Goal: Information Seeking & Learning: Check status

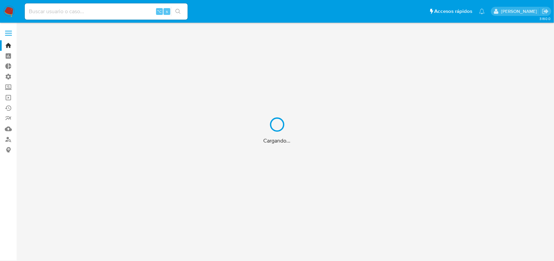
click at [116, 9] on div "Cargando..." at bounding box center [277, 130] width 554 height 261
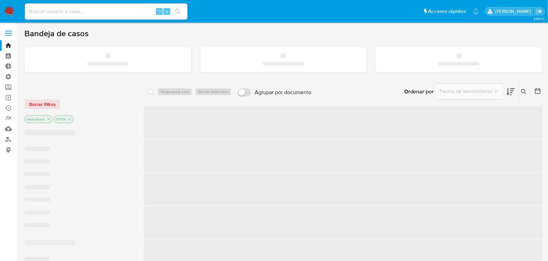
click at [77, 11] on input at bounding box center [106, 11] width 163 height 9
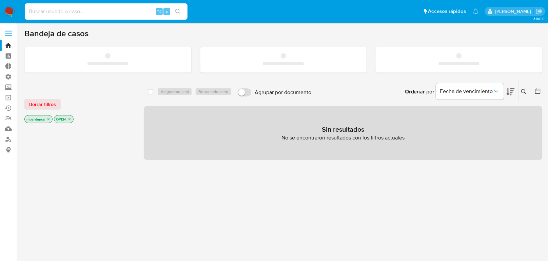
paste input "2377312513"
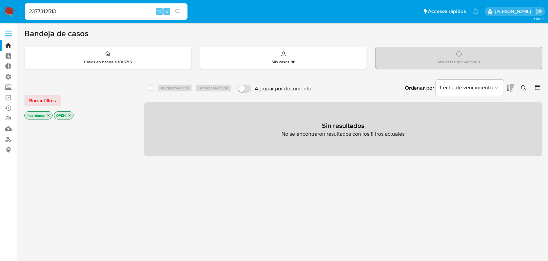
type input "2377312513"
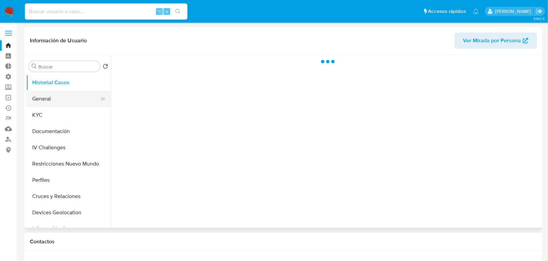
click at [78, 104] on button "General" at bounding box center [65, 99] width 79 height 16
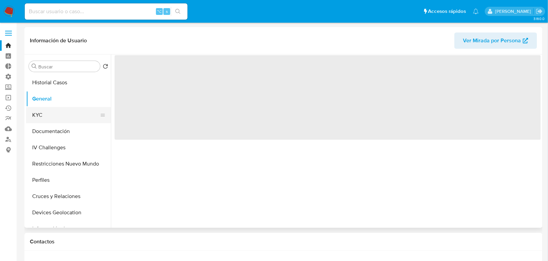
select select "10"
click at [78, 110] on button "KYC" at bounding box center [65, 115] width 79 height 16
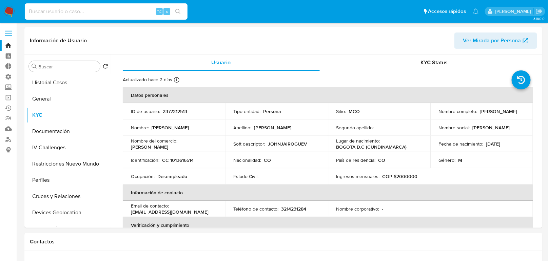
click at [122, 12] on input at bounding box center [106, 11] width 163 height 9
paste input "2377312513"
type input "2377312513"
click at [179, 9] on icon "search-icon" at bounding box center [177, 11] width 5 height 5
click at [63, 112] on button "KYC" at bounding box center [65, 115] width 79 height 16
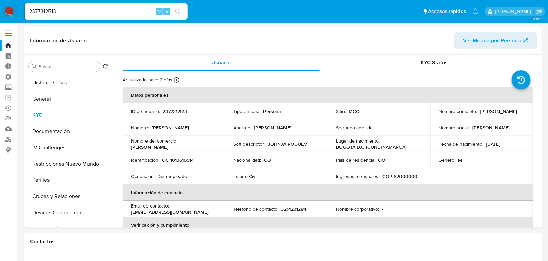
click at [7, 19] on nav "Pausado Ver notificaciones 2377312513 ⌥ s Accesos rápidos Presiona las siguient…" at bounding box center [274, 11] width 548 height 23
click at [11, 15] on img at bounding box center [9, 12] width 12 height 12
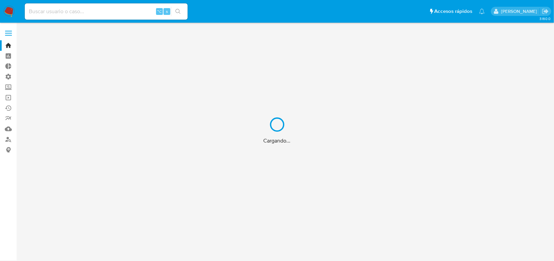
click at [86, 11] on div "Cargando..." at bounding box center [277, 130] width 554 height 261
click at [66, 11] on div "Cargando..." at bounding box center [277, 130] width 554 height 261
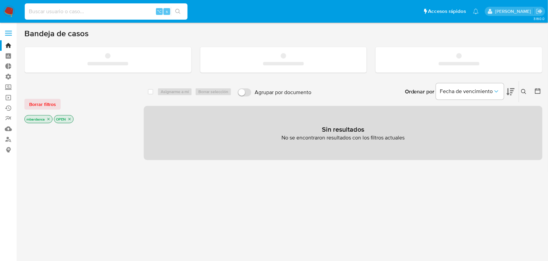
click at [52, 12] on input at bounding box center [106, 11] width 163 height 9
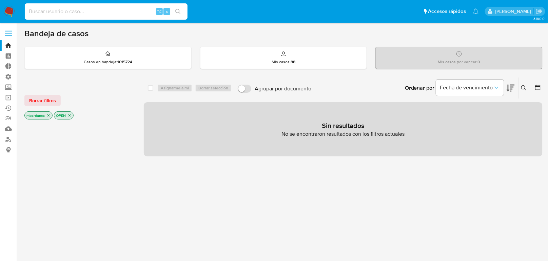
paste input "2377312513"
type input "2377312513"
click at [177, 15] on button "search-icon" at bounding box center [178, 11] width 14 height 9
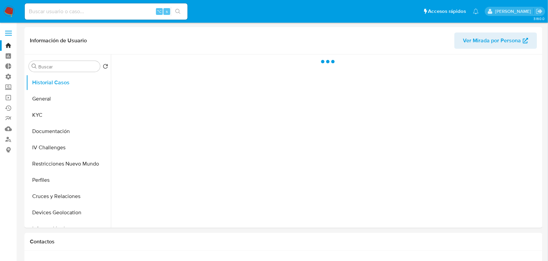
select select "10"
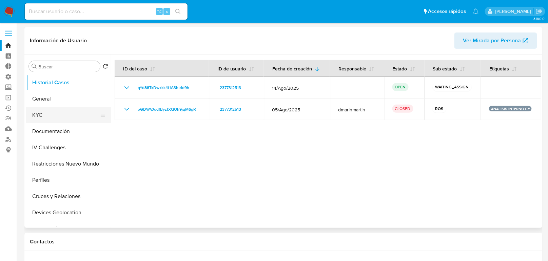
click at [45, 110] on button "KYC" at bounding box center [65, 115] width 79 height 16
